Goal: Navigation & Orientation: Find specific page/section

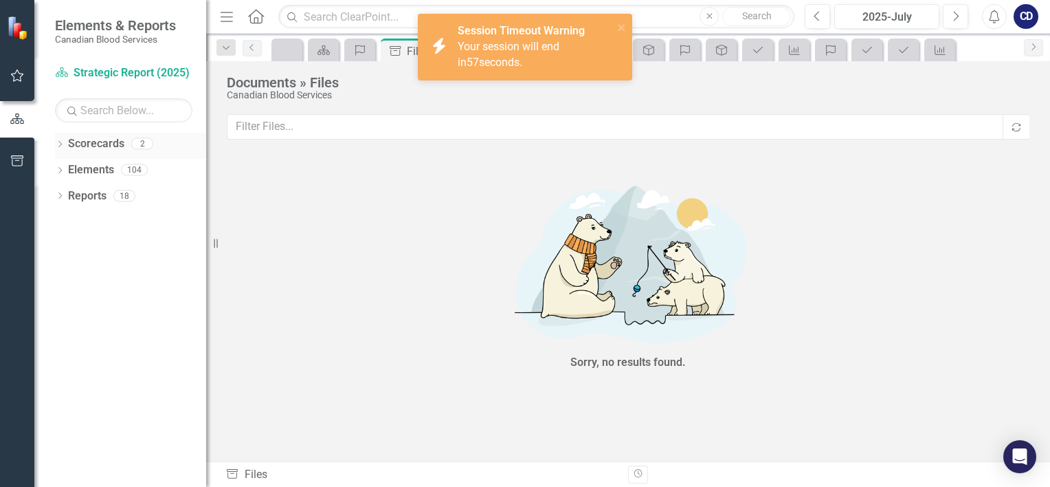
click at [58, 140] on div "Dropdown" at bounding box center [60, 145] width 10 height 12
click at [96, 201] on link "Operational Report" at bounding box center [141, 196] width 131 height 16
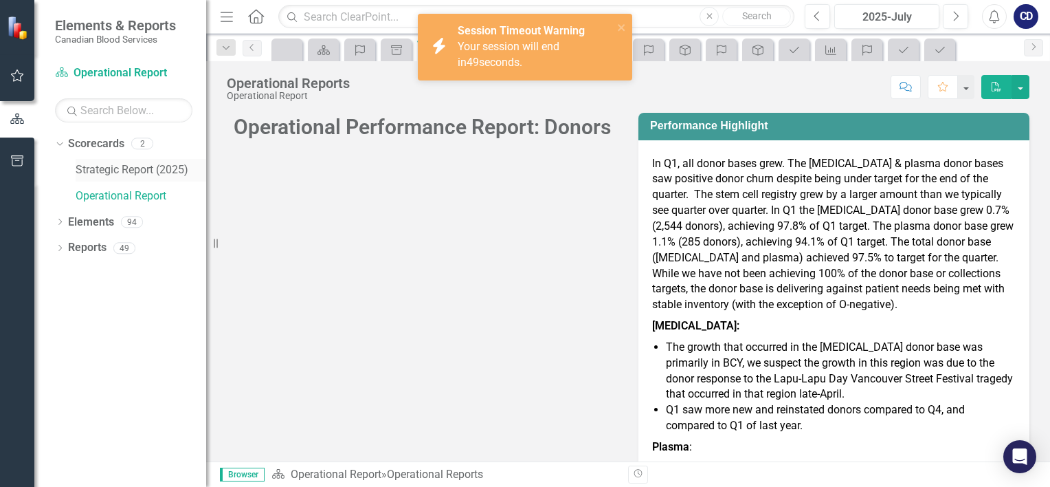
click at [102, 169] on link "Strategic Report (2025)" at bounding box center [141, 170] width 131 height 16
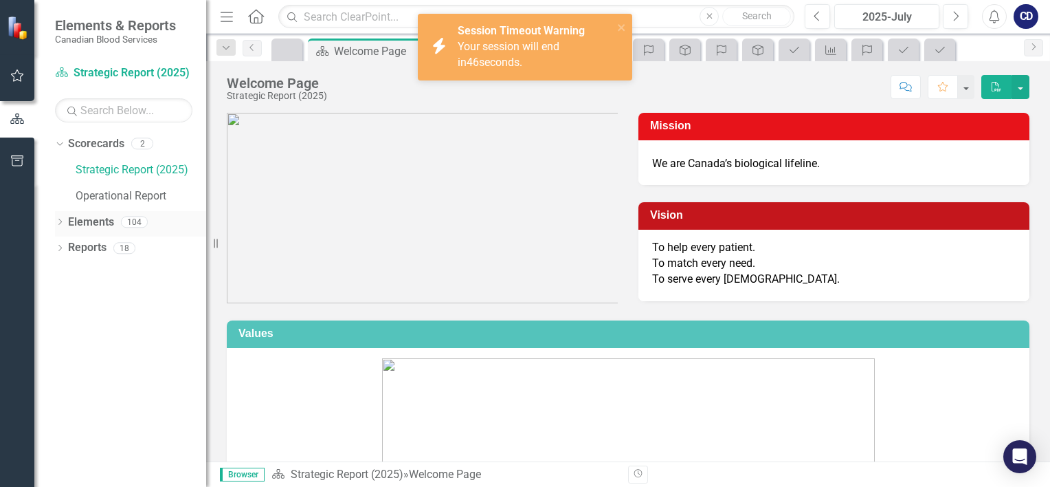
click at [58, 221] on icon "Dropdown" at bounding box center [60, 223] width 10 height 8
click at [66, 272] on icon "Dropdown" at bounding box center [67, 275] width 10 height 8
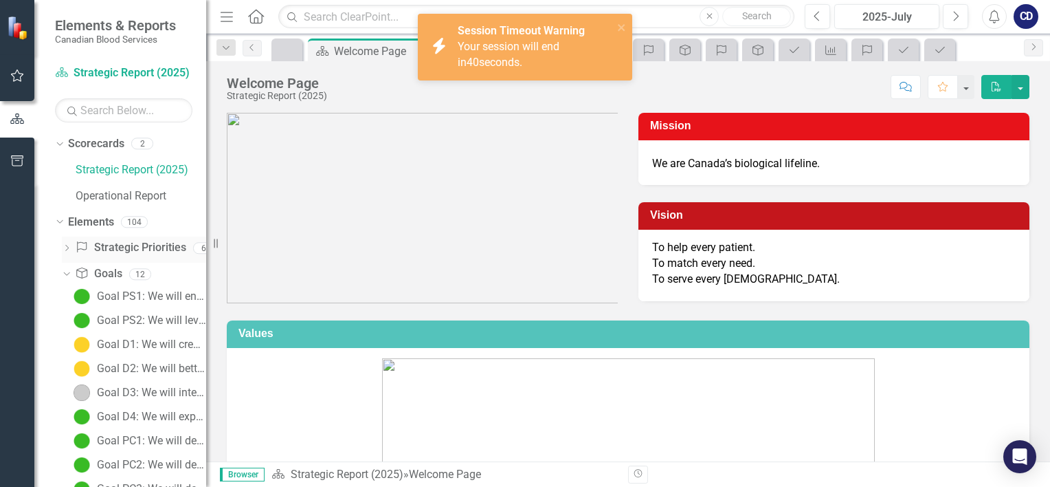
click at [64, 245] on icon "Dropdown" at bounding box center [67, 249] width 10 height 8
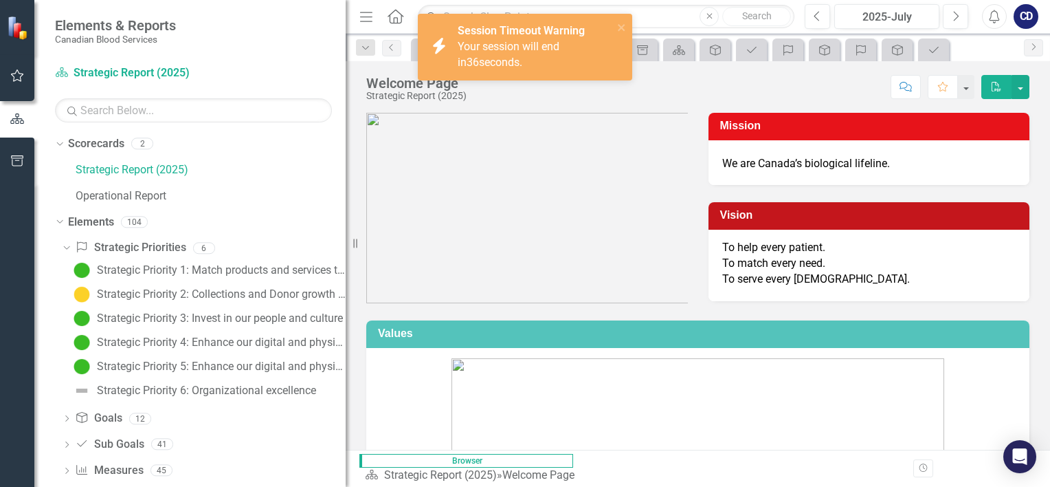
drag, startPoint x: 214, startPoint y: 244, endPoint x: 346, endPoint y: 247, distance: 131.3
click at [346, 247] on div "Resize" at bounding box center [351, 243] width 11 height 487
click at [201, 315] on div "Strategic Priority 3: Invest in our people and culture" at bounding box center [220, 318] width 246 height 12
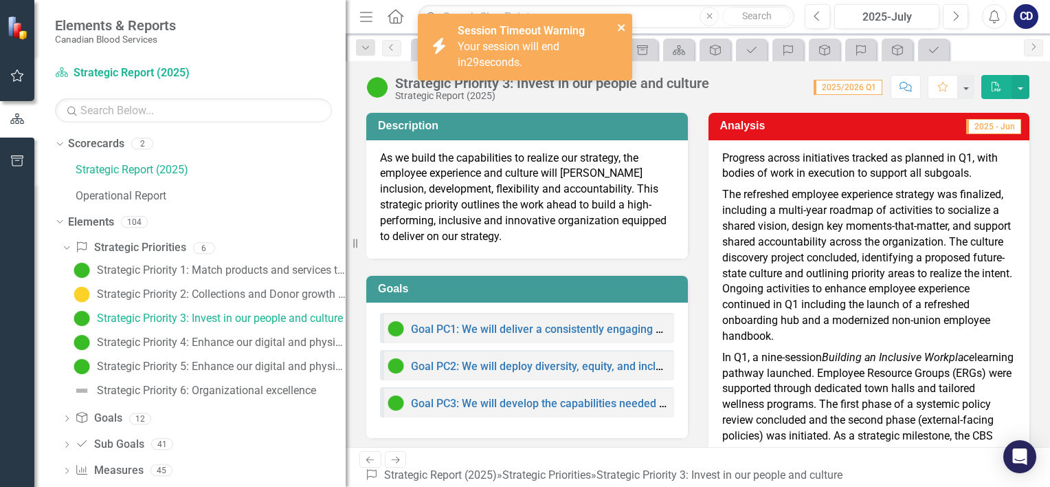
click at [621, 27] on icon "close" at bounding box center [621, 27] width 7 height 7
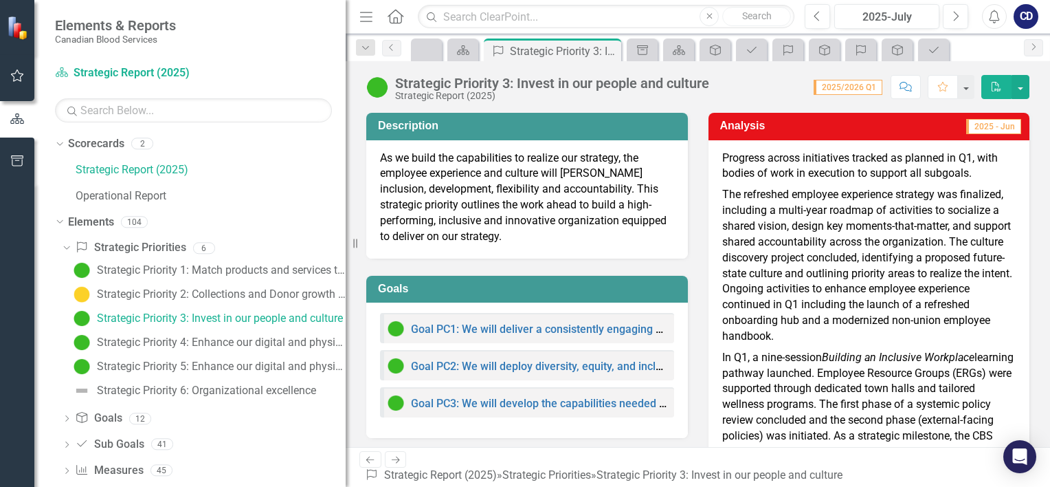
click at [514, 264] on div "Goals Goal PC1: We will deliver a consistently engaging employee experience, st…" at bounding box center [527, 348] width 342 height 180
click at [516, 399] on link "Goal PC3: We will develop the capabilities needed to prepare Canadian Blood Ser…" at bounding box center [659, 403] width 497 height 13
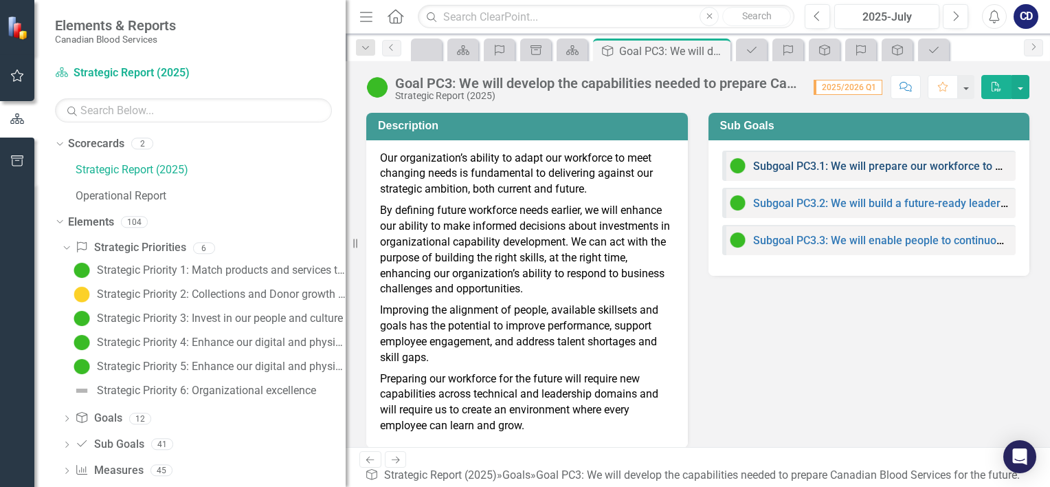
click at [813, 168] on link "Subgoal PC3.1: We will prepare our workforce to meet emerging and future needs." at bounding box center [957, 165] width 408 height 13
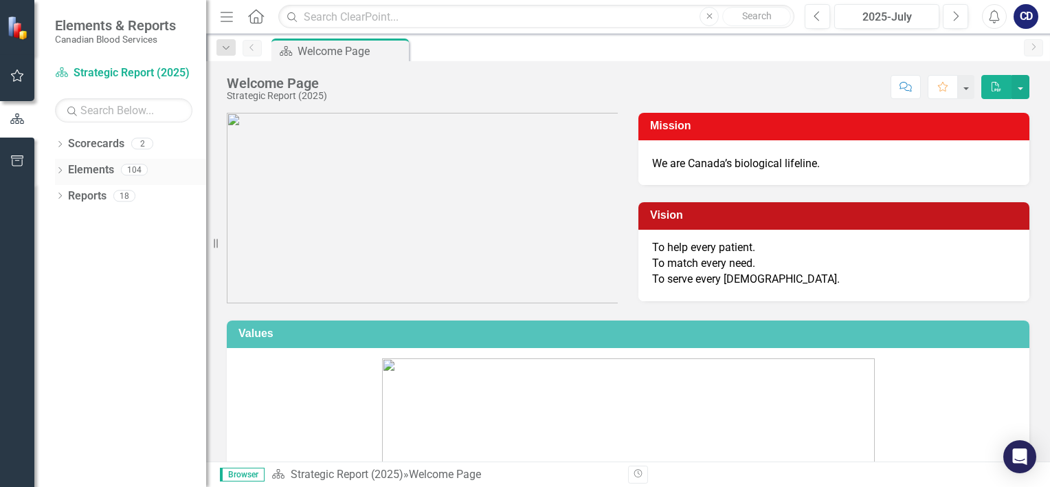
click at [56, 166] on div "Dropdown" at bounding box center [60, 172] width 10 height 12
click at [66, 198] on icon "Dropdown" at bounding box center [67, 197] width 10 height 8
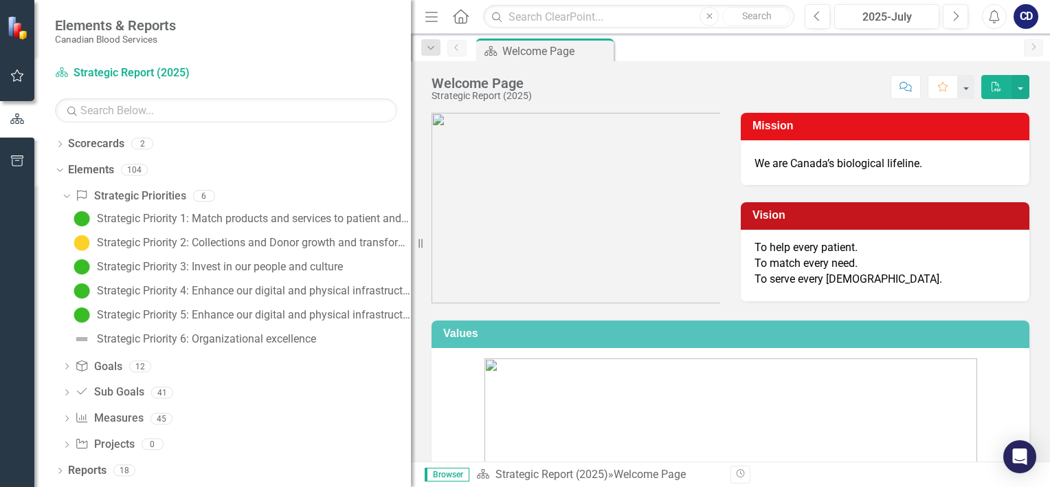
drag, startPoint x: 212, startPoint y: 236, endPoint x: 411, endPoint y: 256, distance: 199.5
click at [411, 256] on div "Resize" at bounding box center [416, 243] width 11 height 487
click at [150, 267] on div "Strategic Priority 3: Invest in our people and culture" at bounding box center [220, 266] width 246 height 12
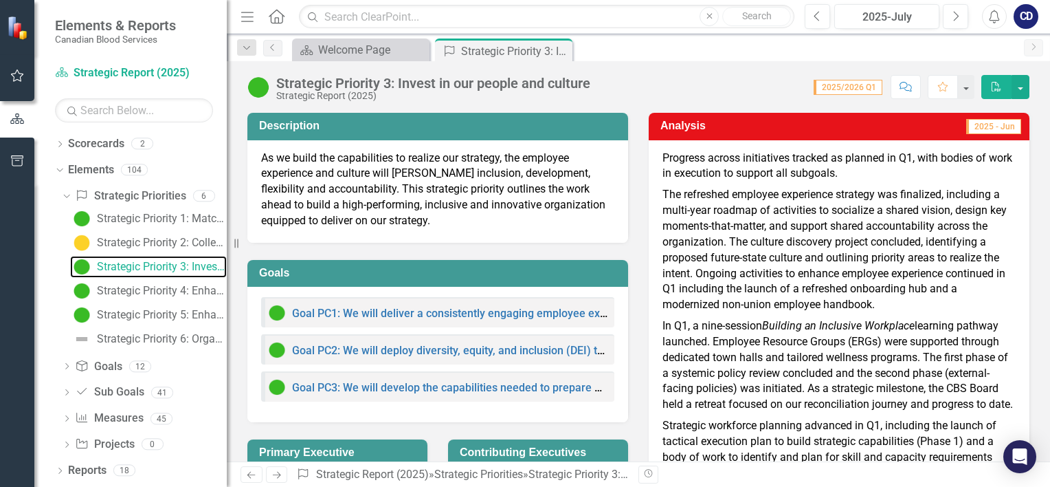
drag, startPoint x: 418, startPoint y: 245, endPoint x: 227, endPoint y: 225, distance: 192.1
click at [227, 225] on div "Resize" at bounding box center [232, 243] width 11 height 487
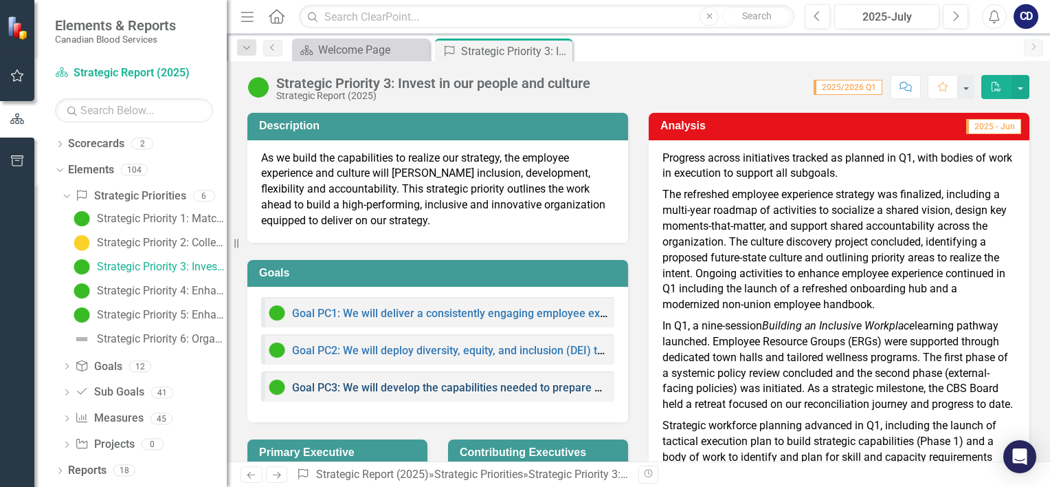
click at [349, 388] on link "Goal PC3: We will develop the capabilities needed to prepare Canadian Blood Ser…" at bounding box center [540, 387] width 497 height 13
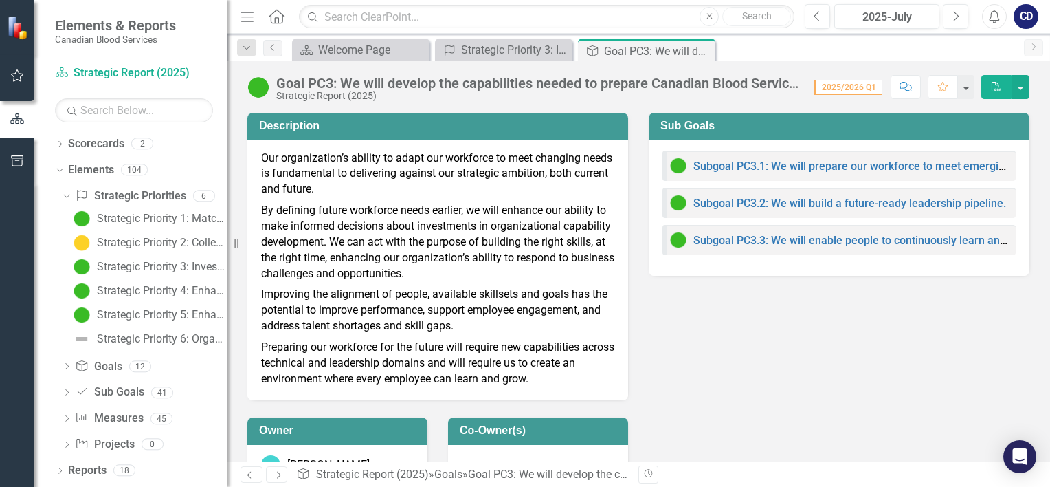
click at [790, 159] on div "Subgoal PC3.1: We will prepare our workforce to meet emerging and future needs." at bounding box center [839, 165] width 339 height 16
click at [788, 166] on link "Subgoal PC3.1: We will prepare our workforce to meet emerging and future needs." at bounding box center [897, 165] width 408 height 13
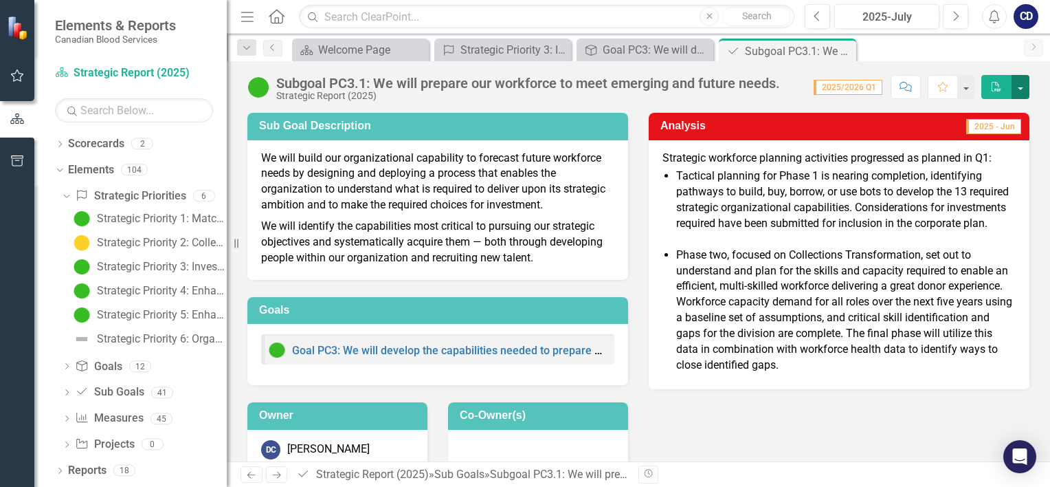
click at [1023, 88] on button "button" at bounding box center [1021, 87] width 18 height 24
click at [750, 102] on div "Subgoal PC3.1: We will prepare our workforce to meet emerging and future needs.…" at bounding box center [638, 261] width 823 height 400
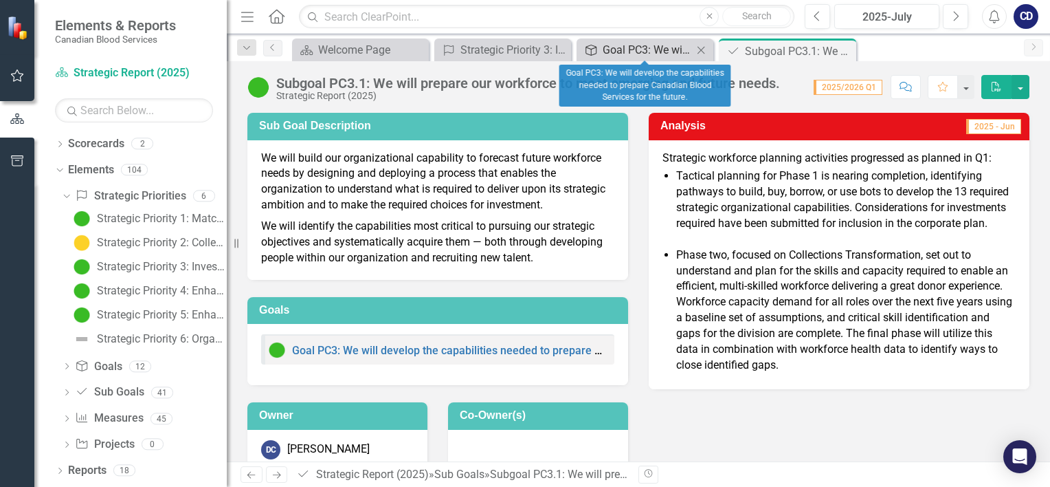
click at [655, 47] on div "Goal PC3: We will develop the capabilities needed to prepare Canadian Blood Ser…" at bounding box center [648, 49] width 90 height 17
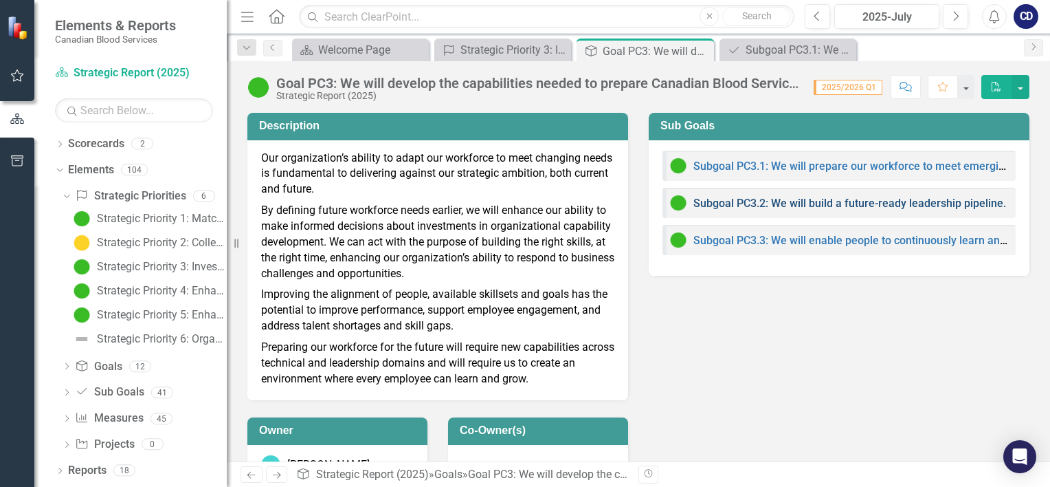
click at [770, 206] on link "Subgoal PC3.2: We will build a future-ready leadership pipeline." at bounding box center [849, 203] width 313 height 13
